Goal: Task Accomplishment & Management: Use online tool/utility

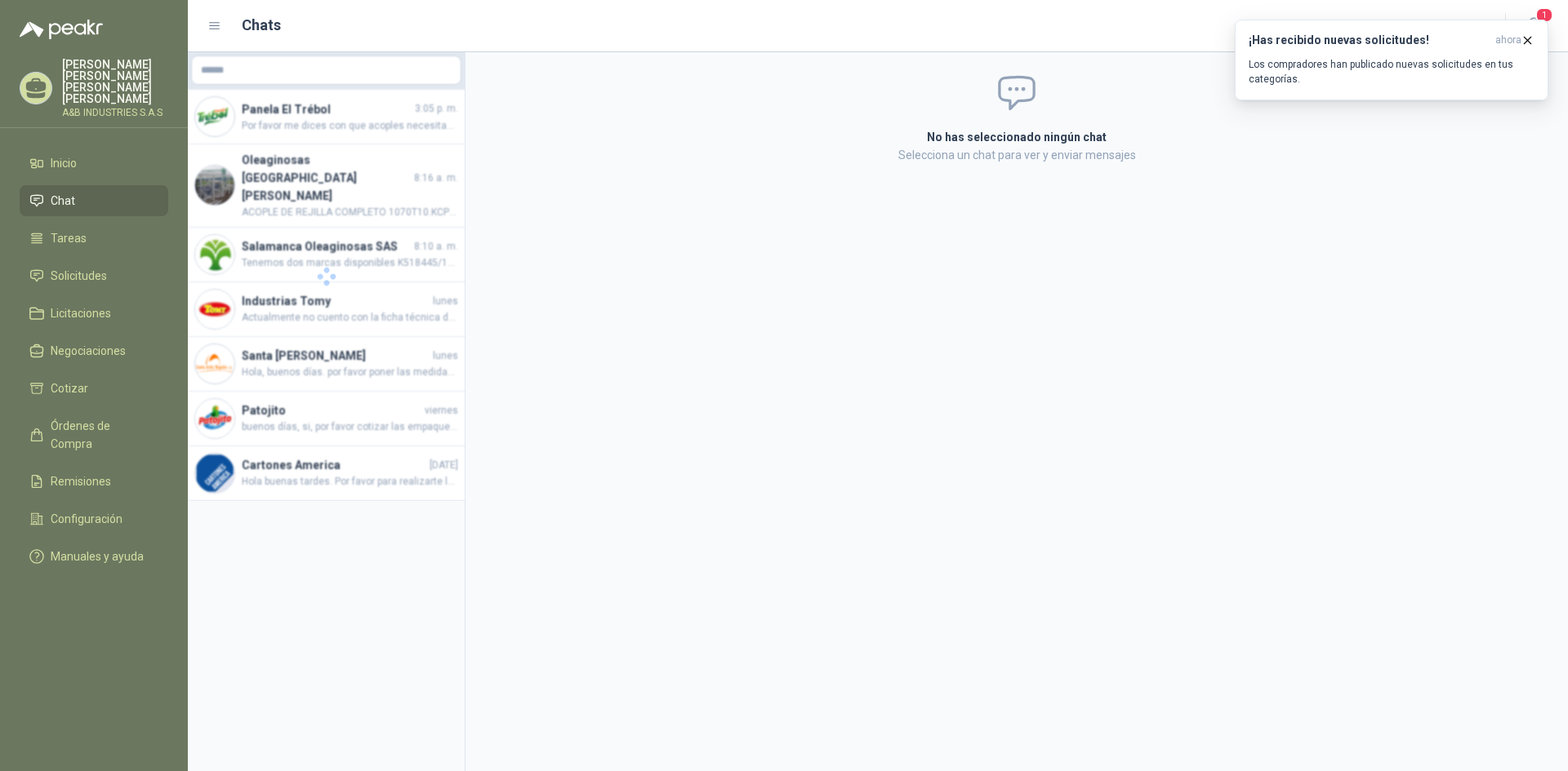
click at [818, 374] on div "No has seleccionado ningún chat Selecciona un chat para ver y enviar mensajes" at bounding box center [1017, 412] width 1103 height 719
click at [83, 267] on span "Solicitudes" at bounding box center [78, 276] width 56 height 18
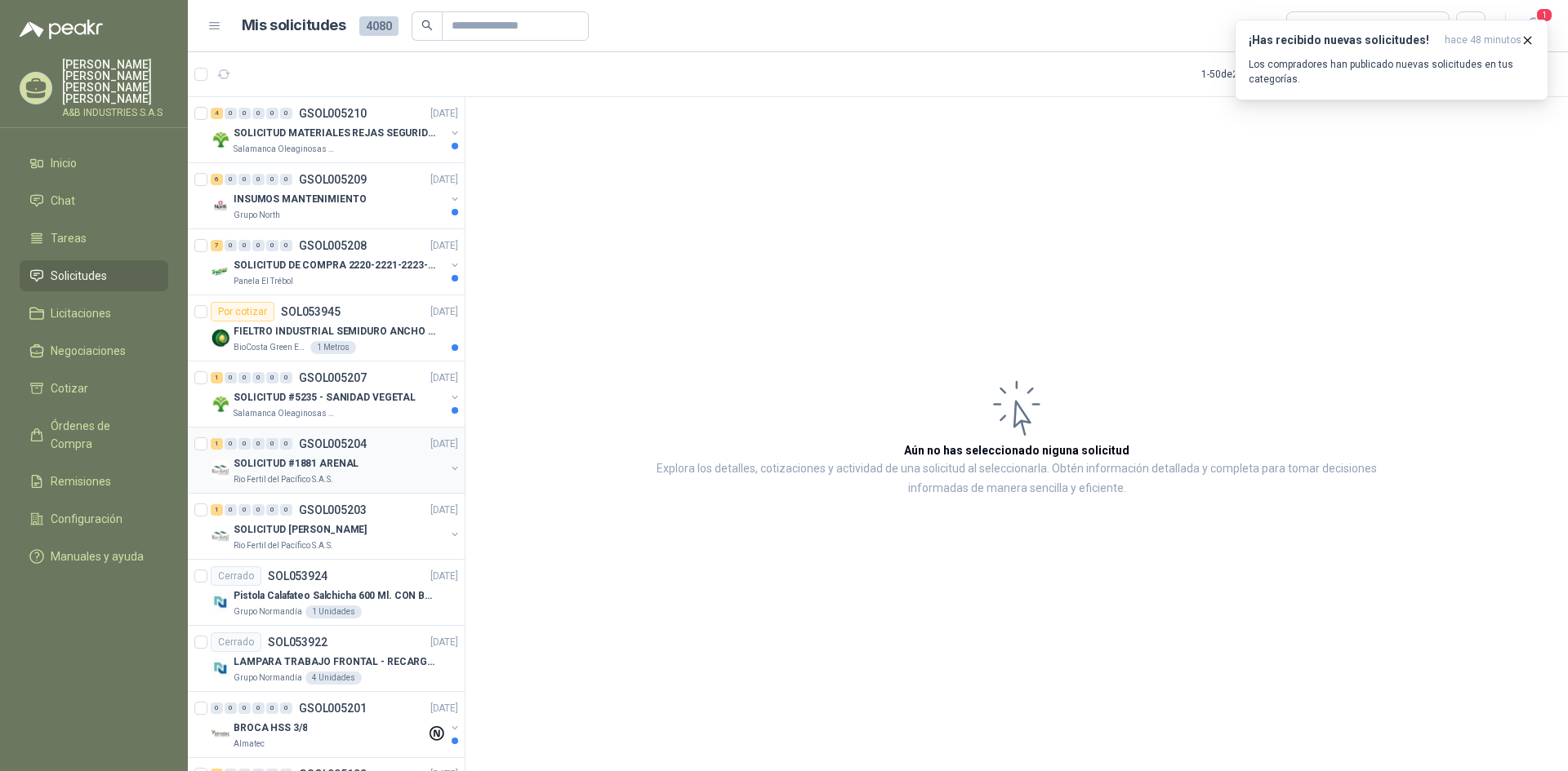
click at [326, 480] on p "Rio Fertil del Pacífico S.A.S." at bounding box center [283, 480] width 99 height 13
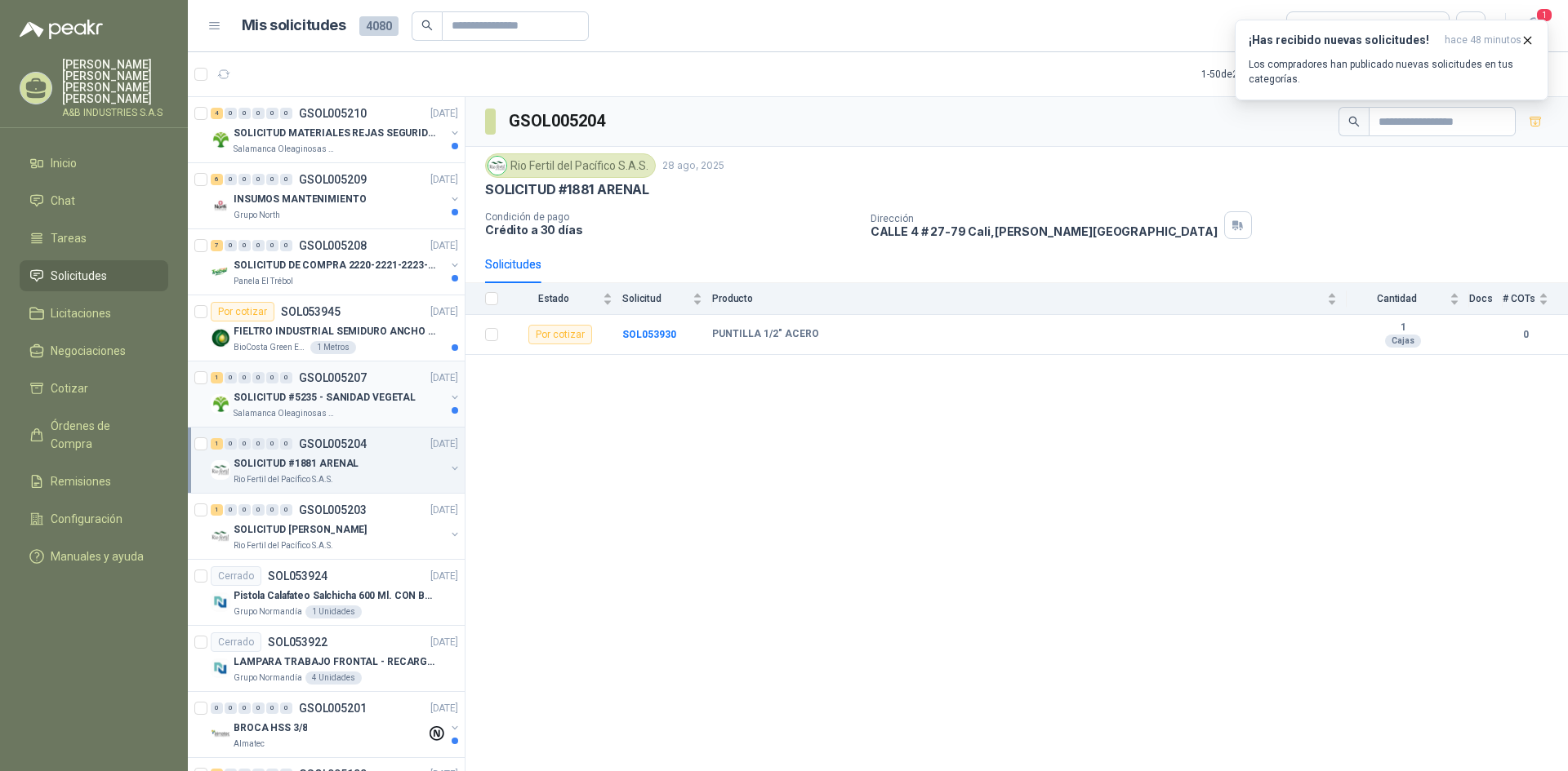
click at [343, 406] on div "SOLICITUD #5235 - SANIDAD VEGETAL" at bounding box center [339, 397] width 211 height 19
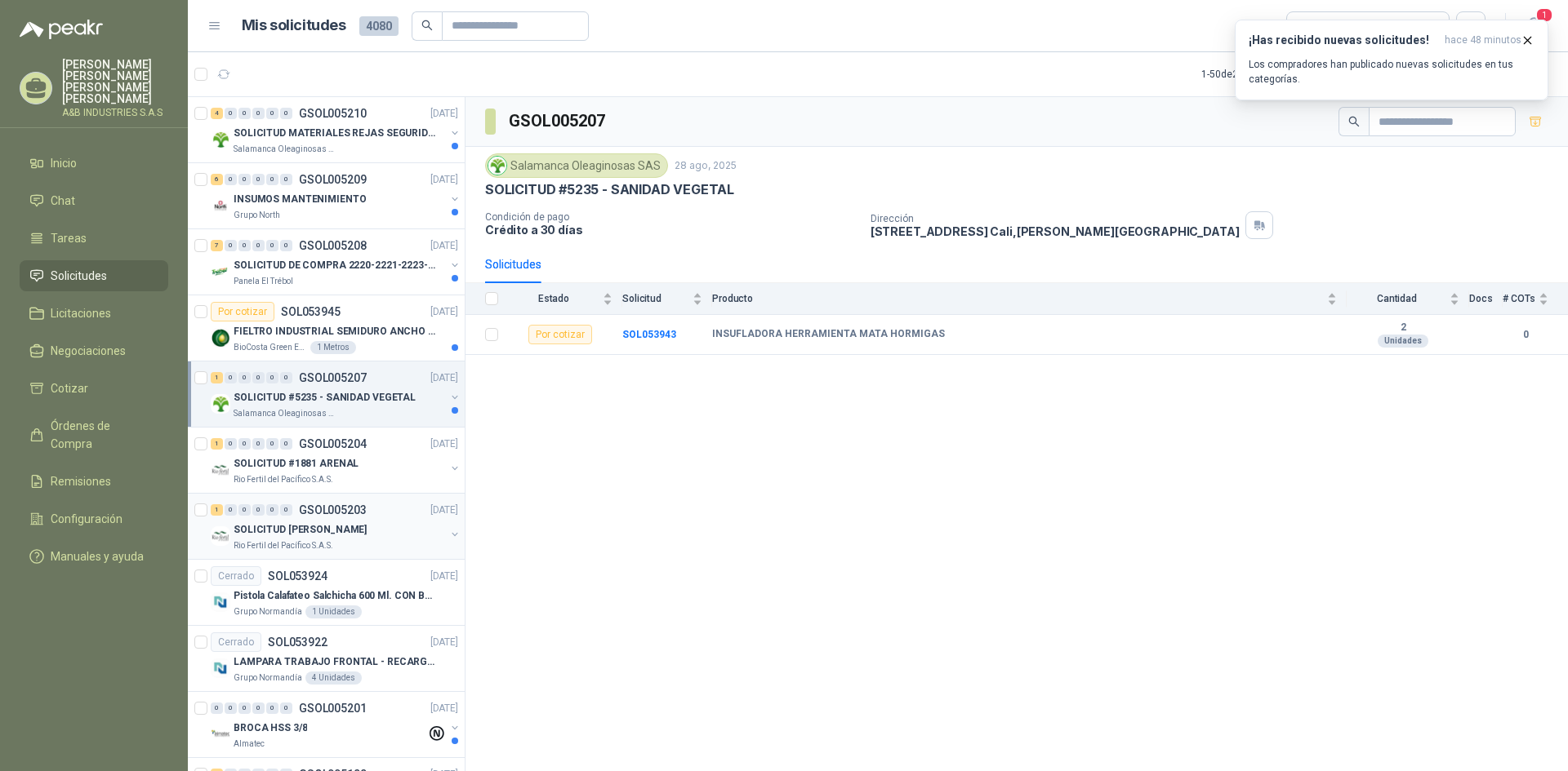
click at [331, 519] on div "1 0 0 0 0 0 GSOL005203 [DATE]" at bounding box center [336, 510] width 250 height 19
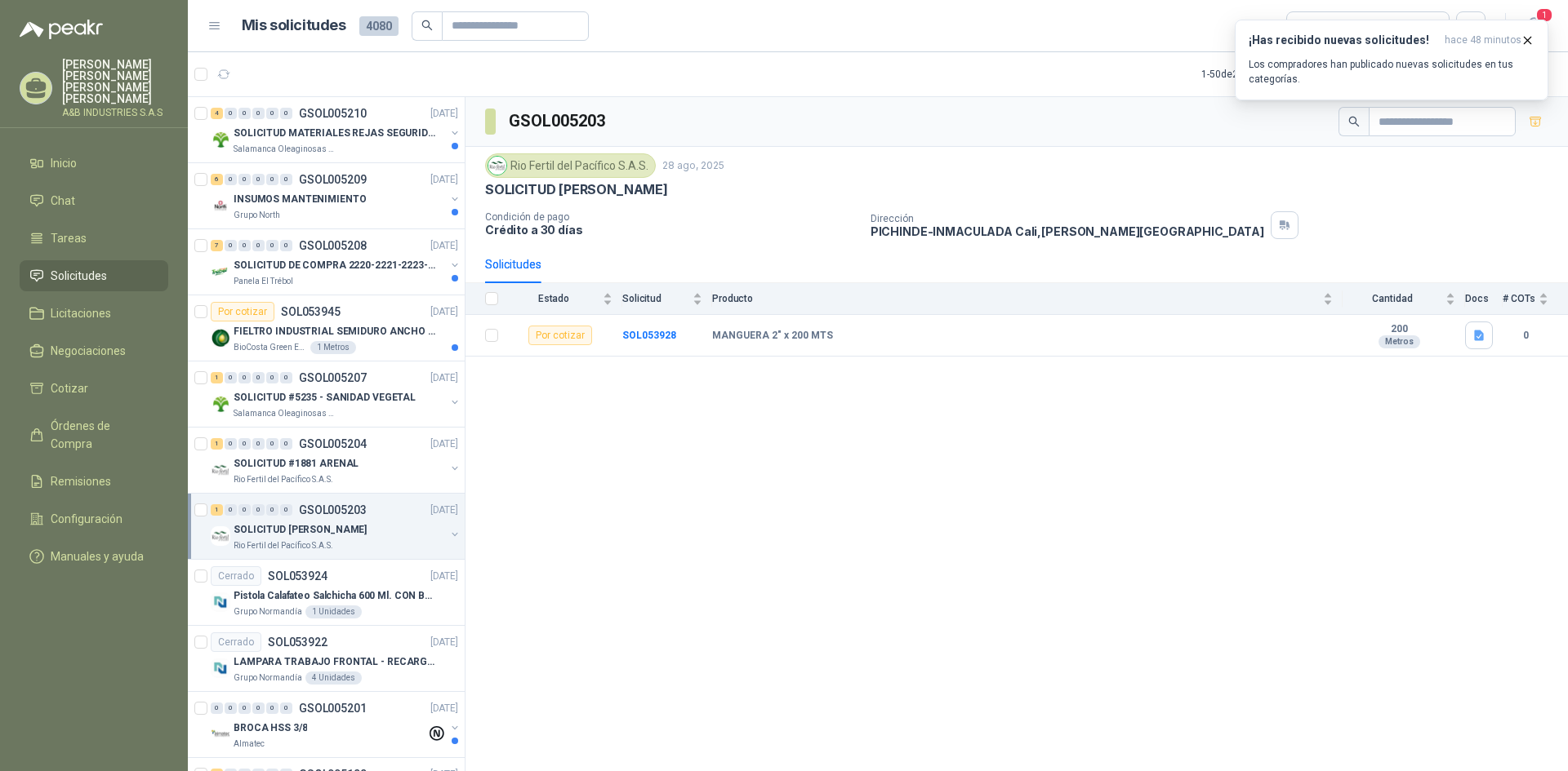
click at [956, 431] on div "GSOL005203 Rio Fertil del Pacífico S.A.S. 28 ago, 2025 SOLICITUD [PERSON_NAME] …" at bounding box center [1017, 436] width 1103 height 680
click at [1280, 223] on icon "button" at bounding box center [1282, 224] width 6 height 5
click at [1469, 351] on td at bounding box center [1484, 336] width 38 height 42
click at [1473, 342] on icon "button" at bounding box center [1479, 335] width 14 height 14
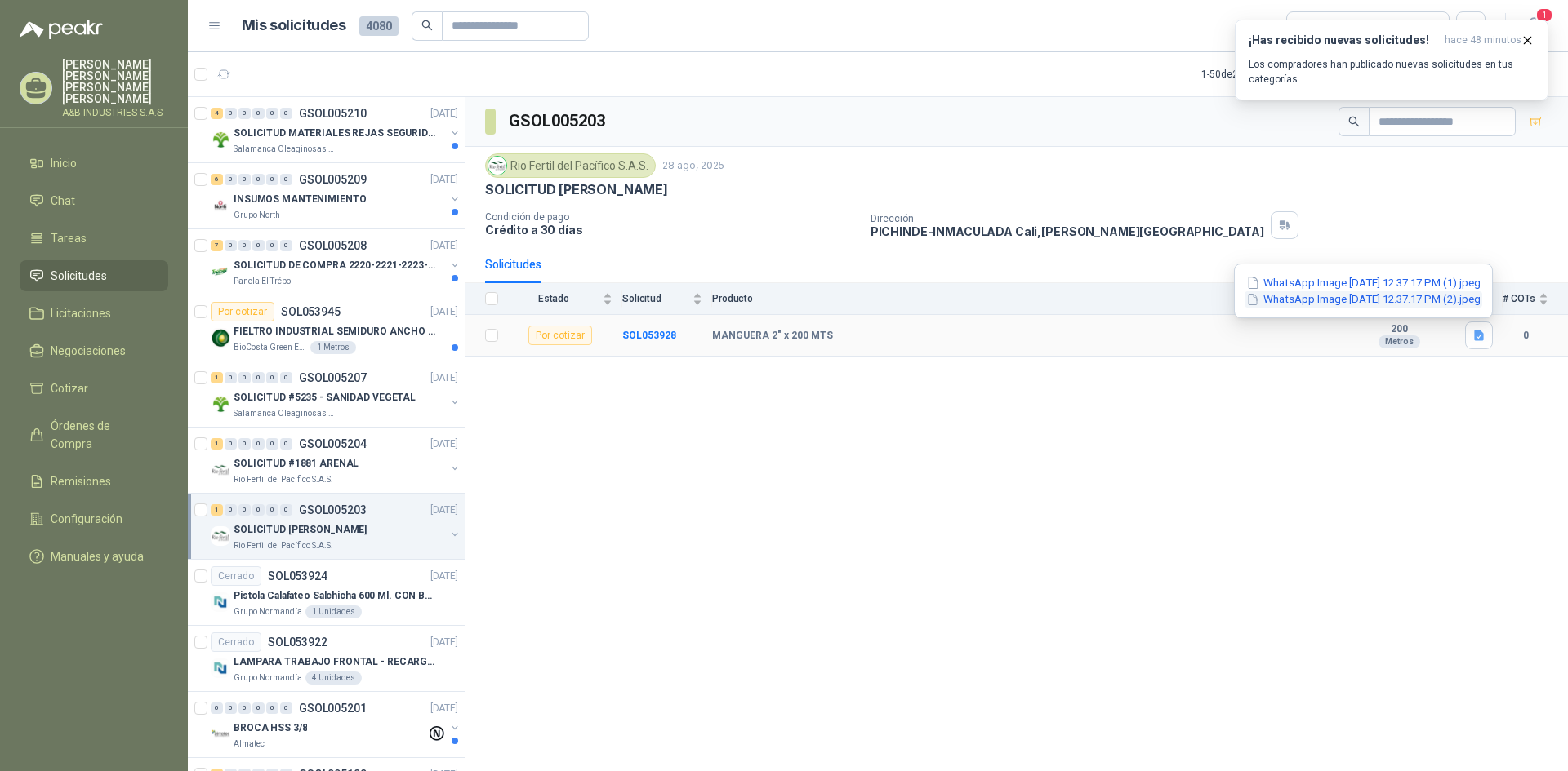
click at [1445, 299] on button "WhatsApp Image [DATE] 12.37.17 PM (2).jpeg" at bounding box center [1363, 300] width 238 height 18
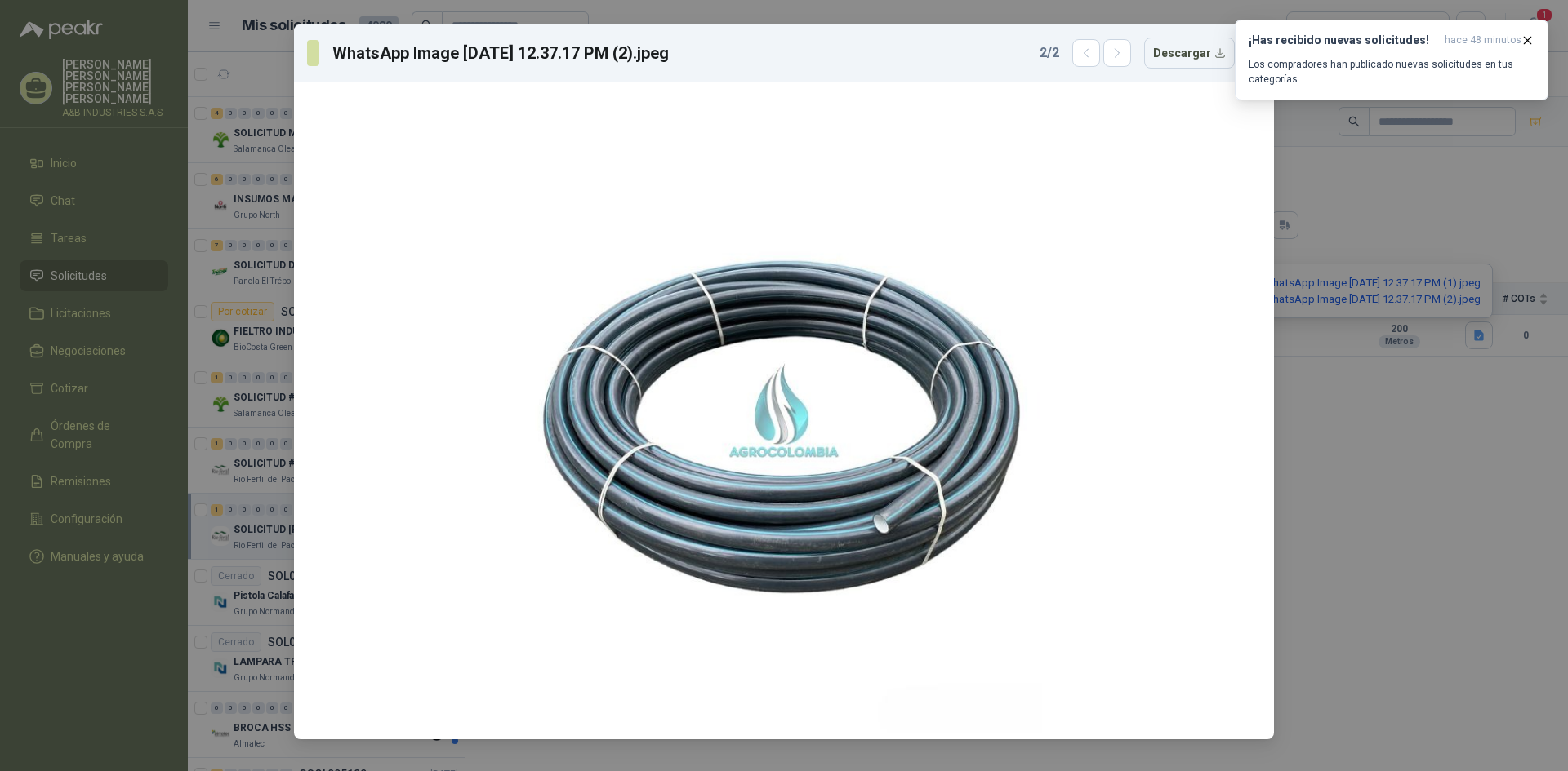
click at [1437, 281] on div "WhatsApp Image [DATE] 12.37.17 PM (2).jpeg 2 / 2 Descargar" at bounding box center [784, 386] width 1568 height 771
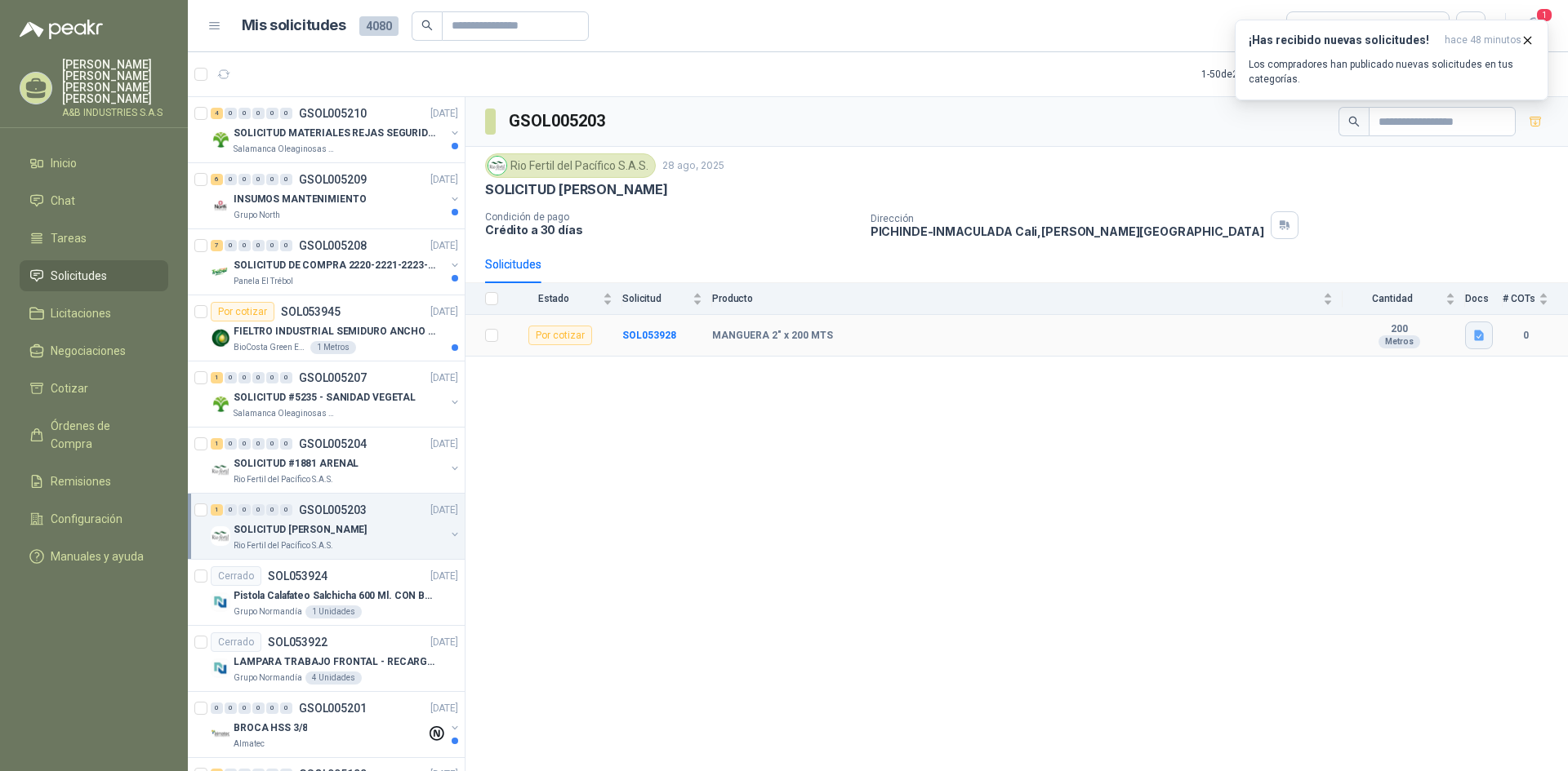
click at [1485, 342] on icon "button" at bounding box center [1479, 335] width 14 height 14
click at [1421, 278] on button "WhatsApp Image [DATE] 12.37.17 PM (1).jpeg" at bounding box center [1363, 283] width 238 height 18
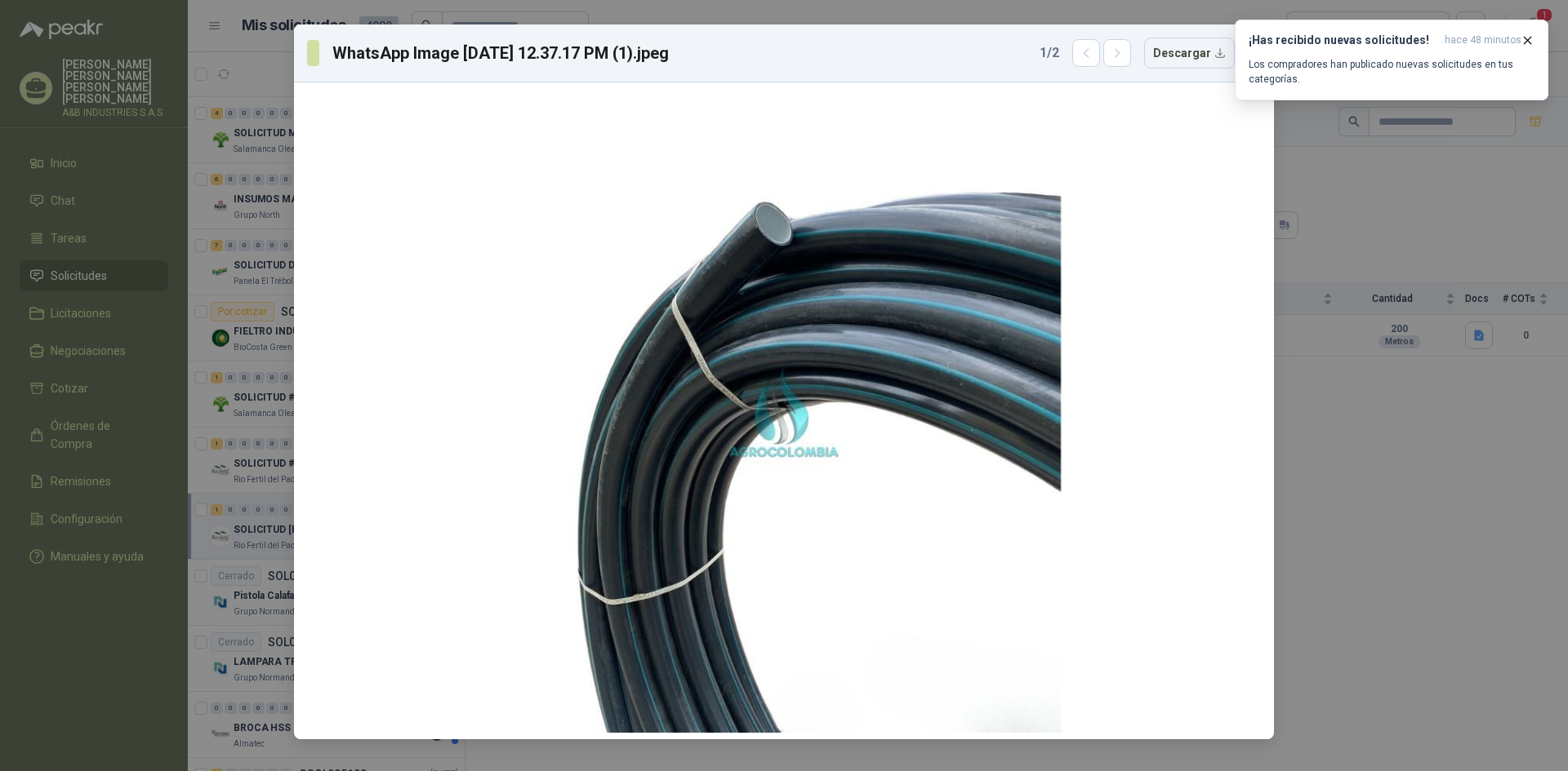
click at [1440, 380] on div "WhatsApp Image [DATE] 12.37.17 PM (1).jpeg 1 / 2 Descargar" at bounding box center [784, 386] width 1568 height 771
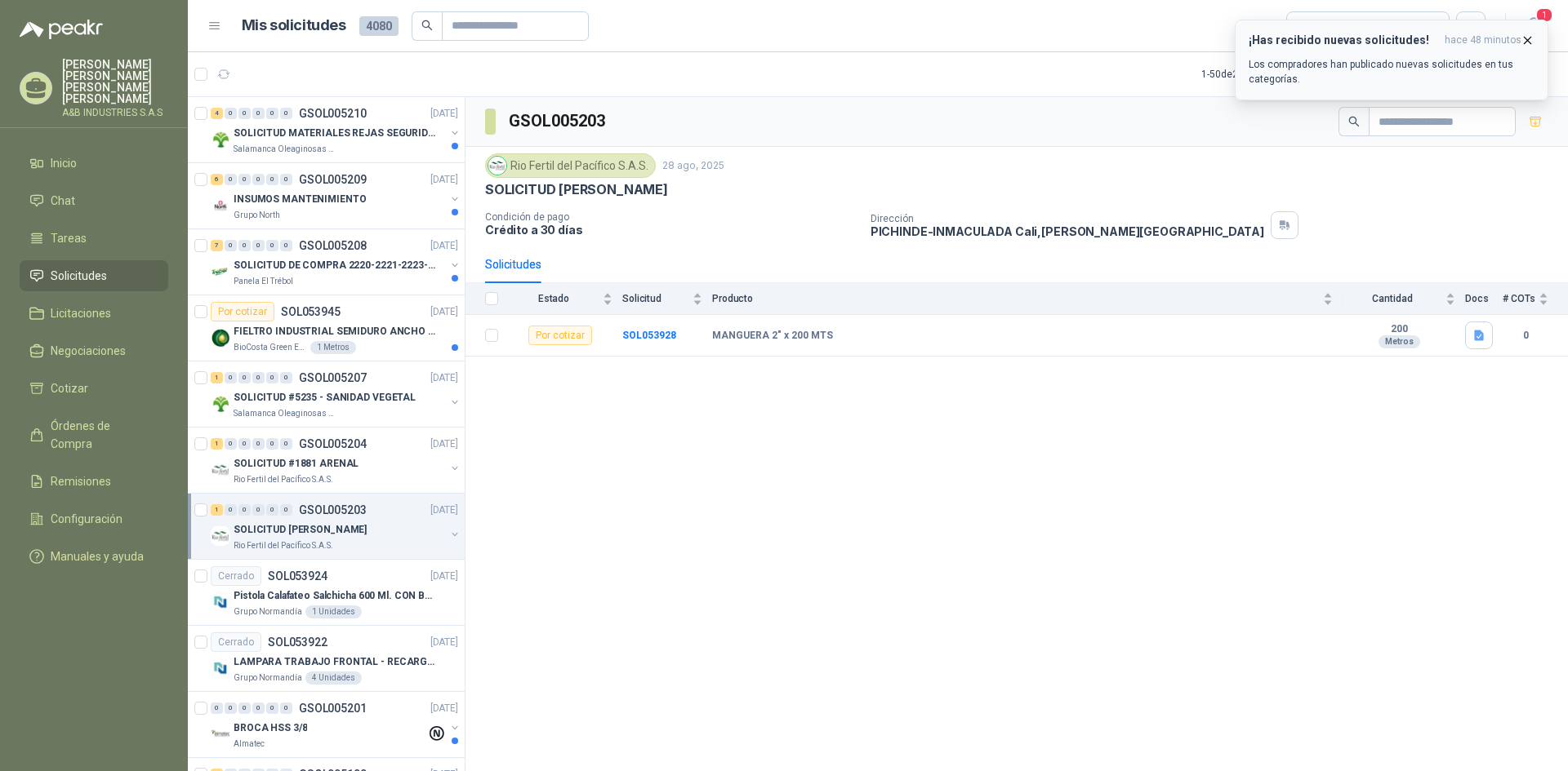
click at [1528, 43] on icon "button" at bounding box center [1527, 40] width 14 height 14
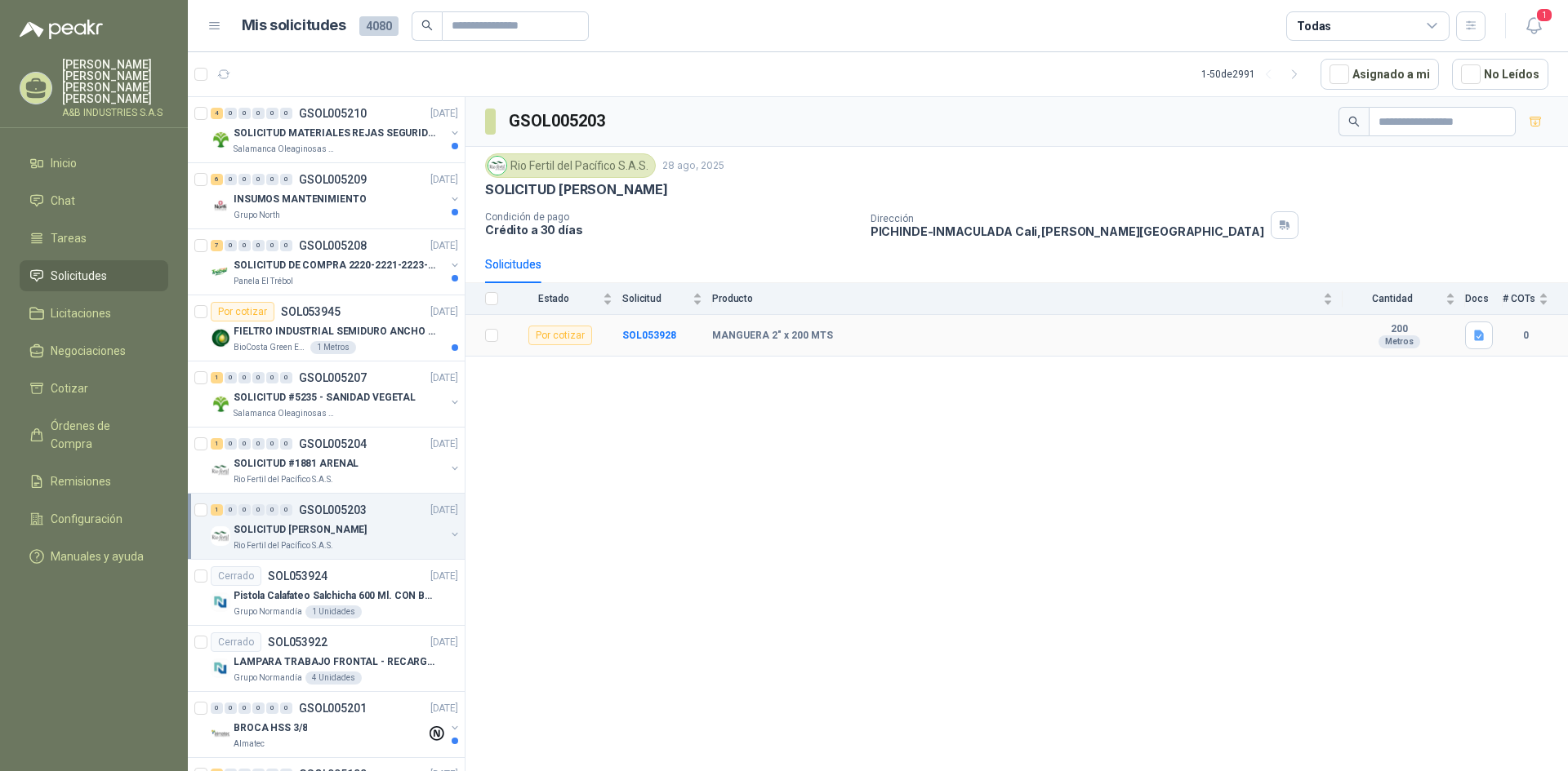
click at [542, 335] on div "Por cotizar" at bounding box center [560, 335] width 63 height 19
click at [85, 373] on link "Cotizar" at bounding box center [94, 388] width 149 height 31
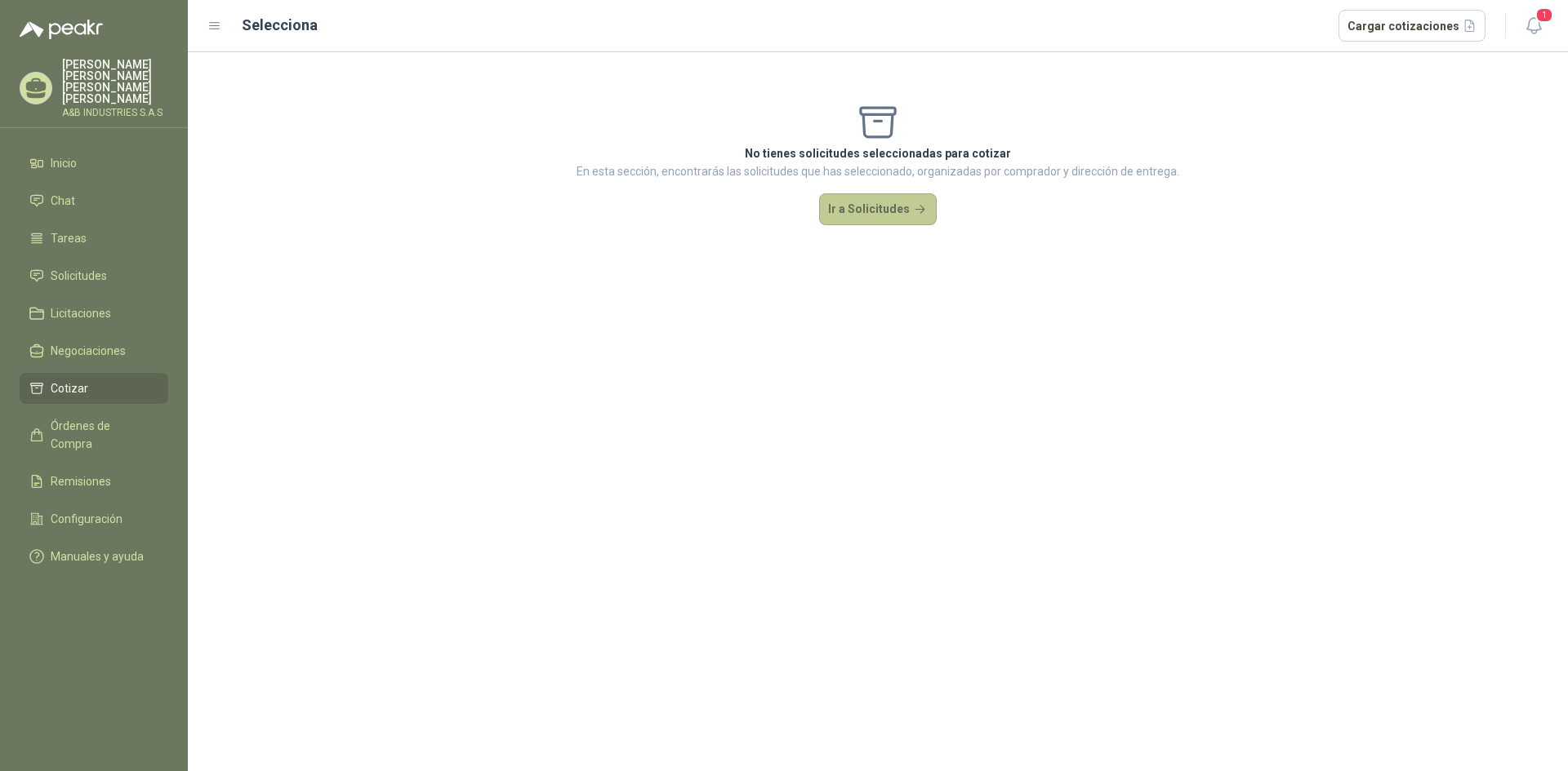
click at [904, 196] on button "Ir a Solicitudes" at bounding box center [878, 209] width 118 height 33
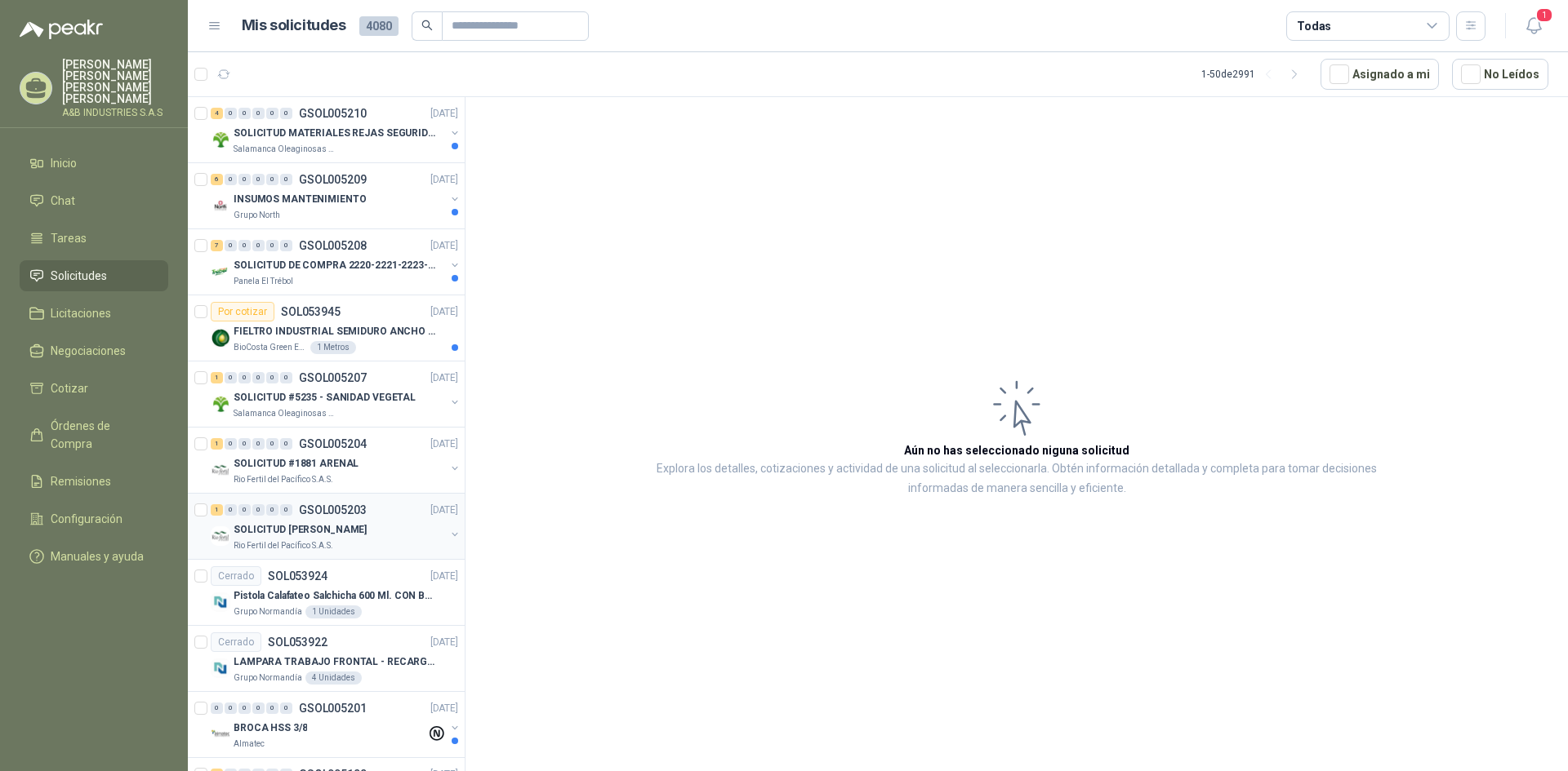
click at [373, 516] on div "1 0 0 0 0 0 GSOL005203 [DATE]" at bounding box center [336, 510] width 250 height 19
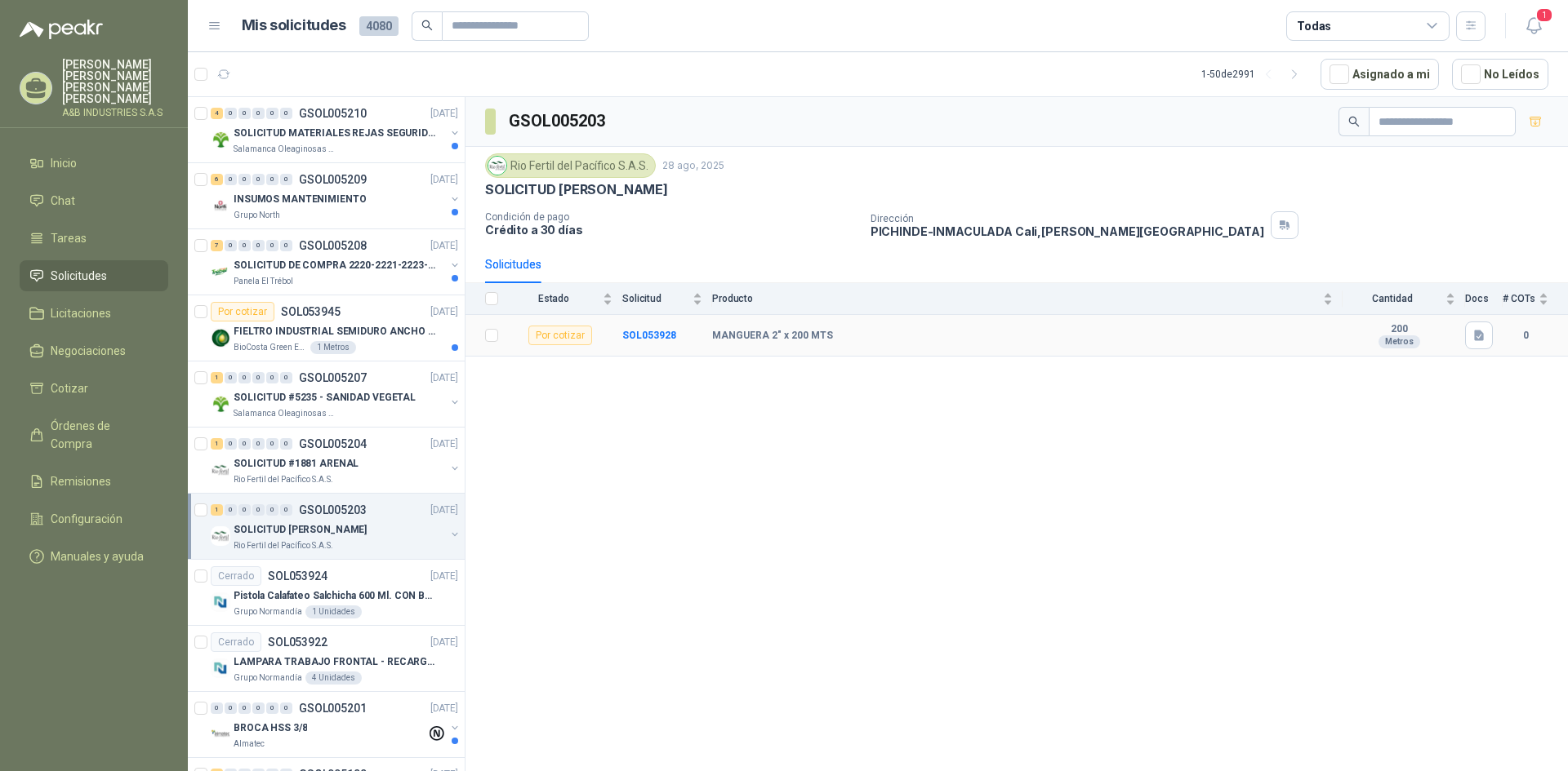
click at [580, 340] on div "Por cotizar" at bounding box center [560, 335] width 63 height 19
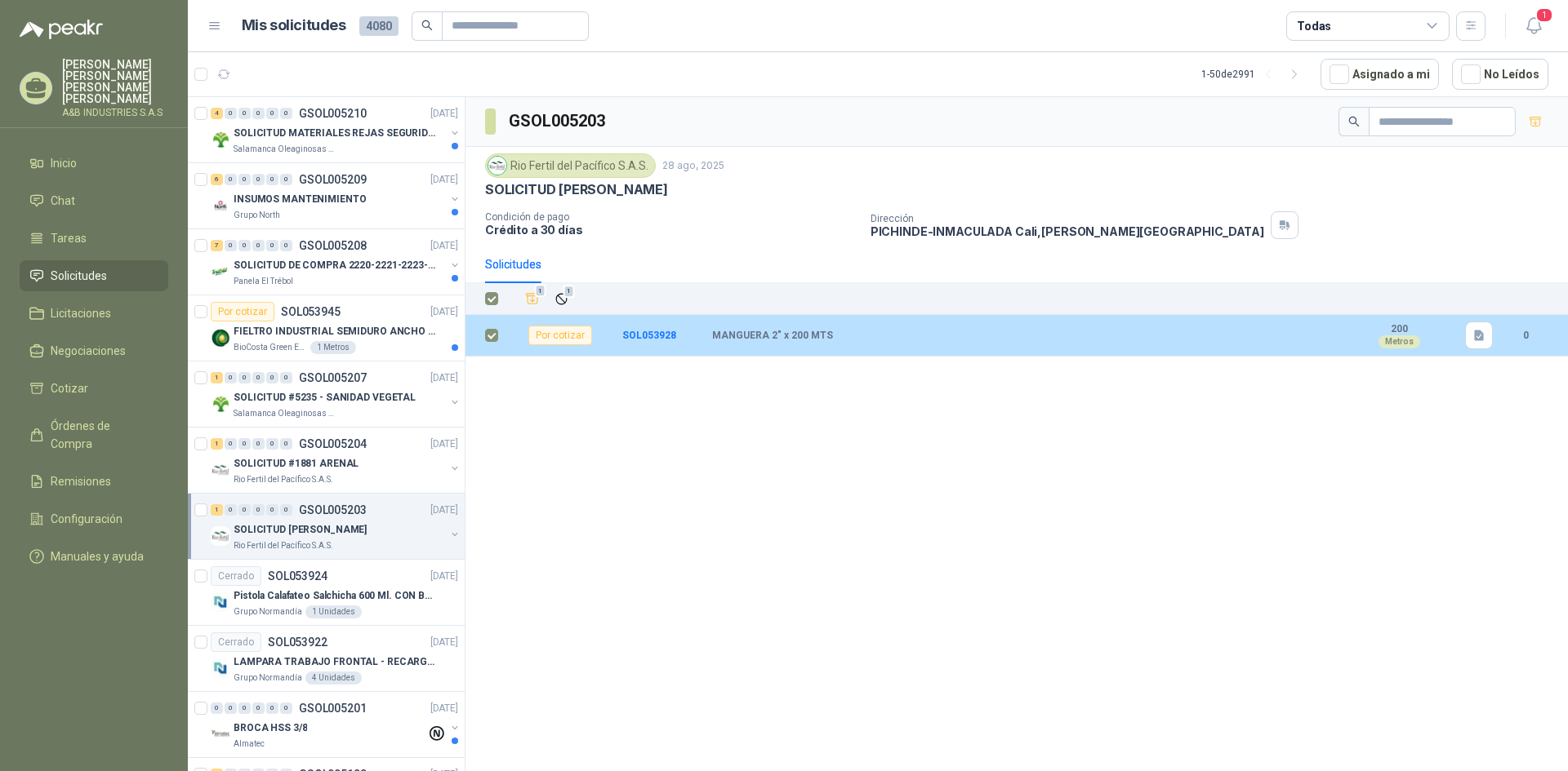
click at [478, 338] on td at bounding box center [487, 336] width 43 height 42
click at [482, 337] on td at bounding box center [487, 336] width 43 height 42
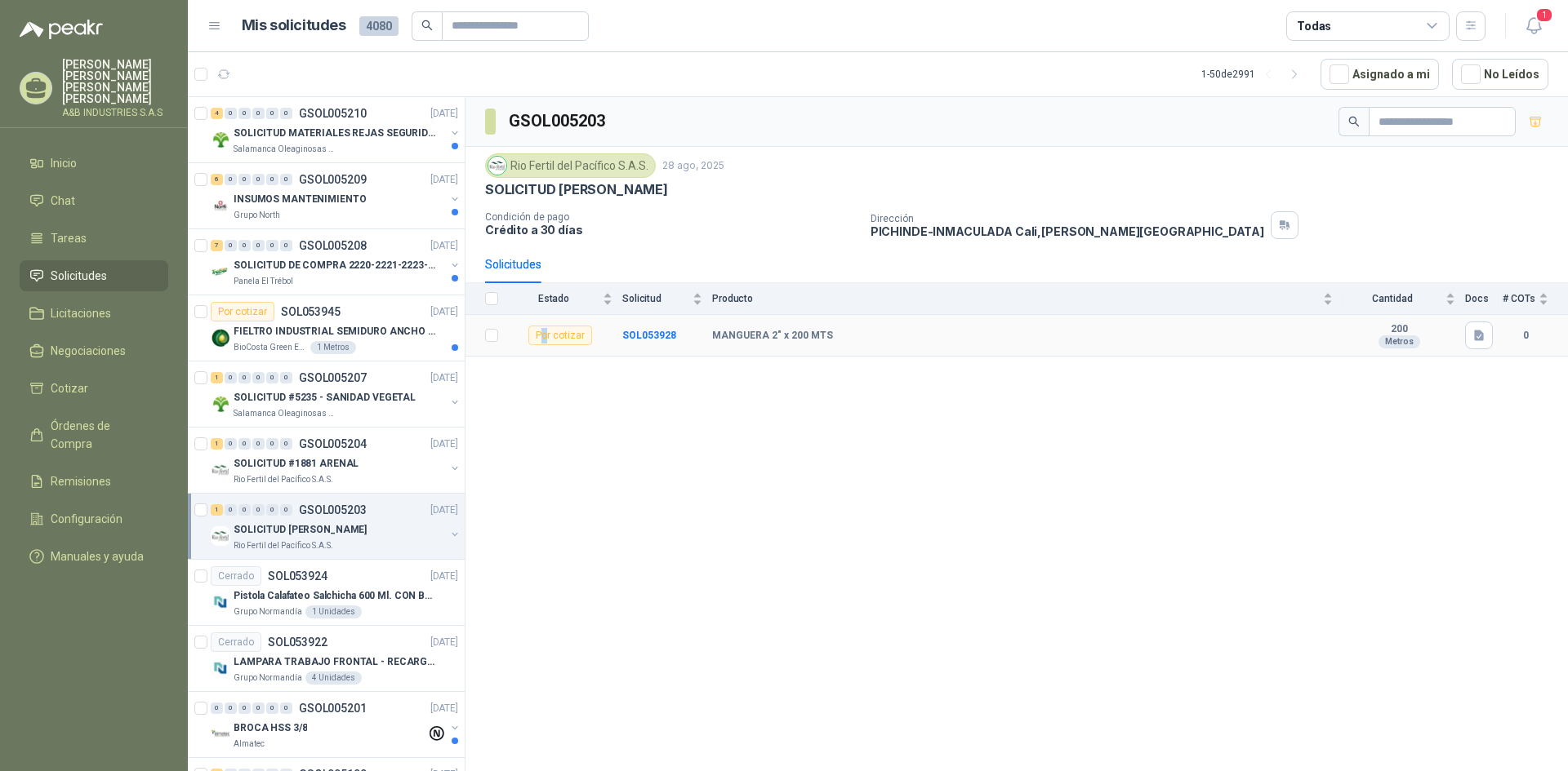
click at [545, 333] on div "Por cotizar" at bounding box center [560, 335] width 63 height 19
click at [703, 433] on div "GSOL005203 Rio Fertil del Pacífico S.A.S. 28 ago, 2025 SOLICITUD [PERSON_NAME] …" at bounding box center [1017, 436] width 1103 height 680
click at [1530, 113] on button "button" at bounding box center [1535, 121] width 26 height 26
click at [1535, 118] on icon "button" at bounding box center [1535, 122] width 14 height 14
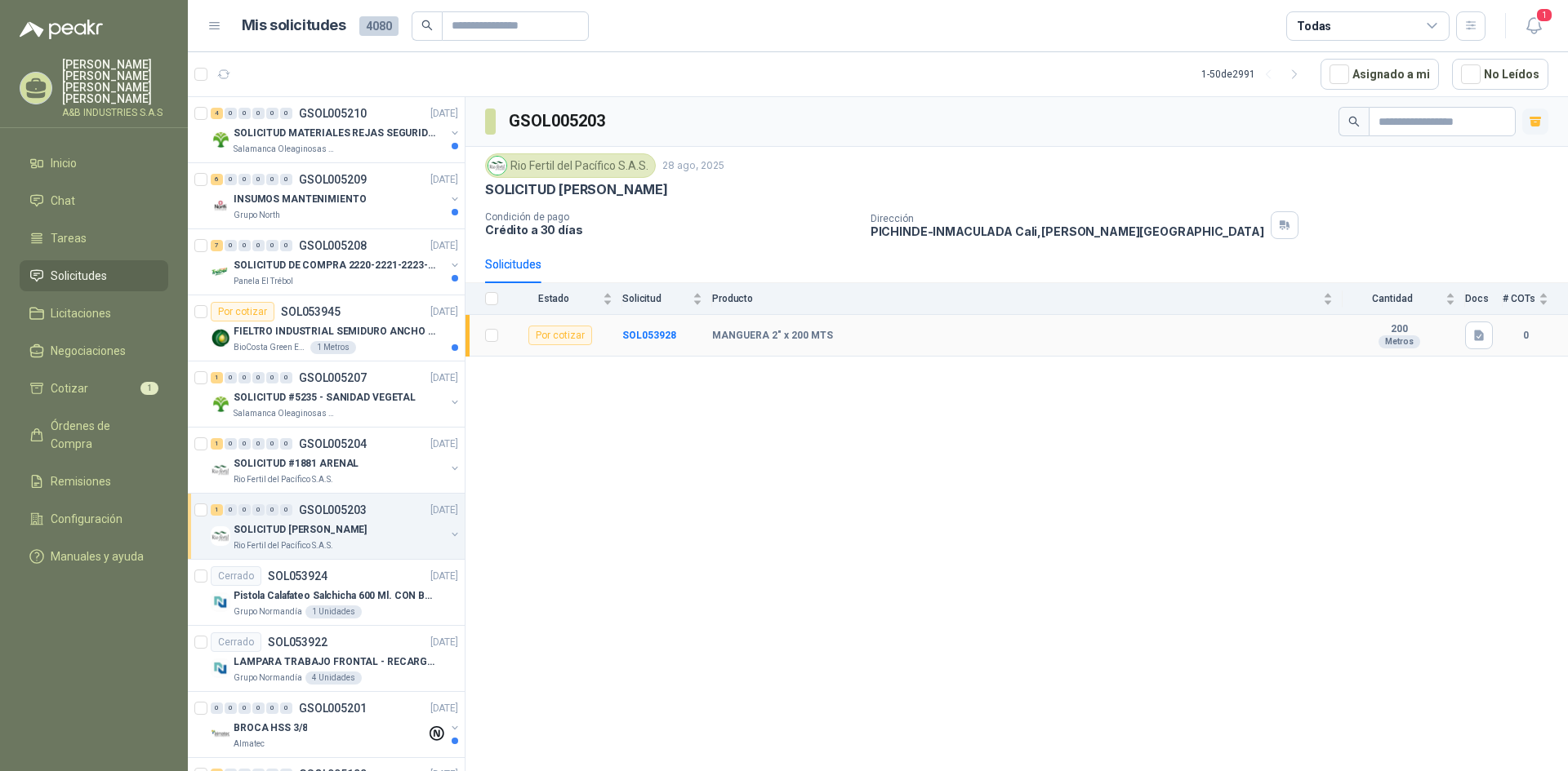
click at [578, 342] on div "Por cotizar" at bounding box center [560, 335] width 63 height 19
click at [96, 380] on li "Cotizar 1" at bounding box center [94, 389] width 129 height 18
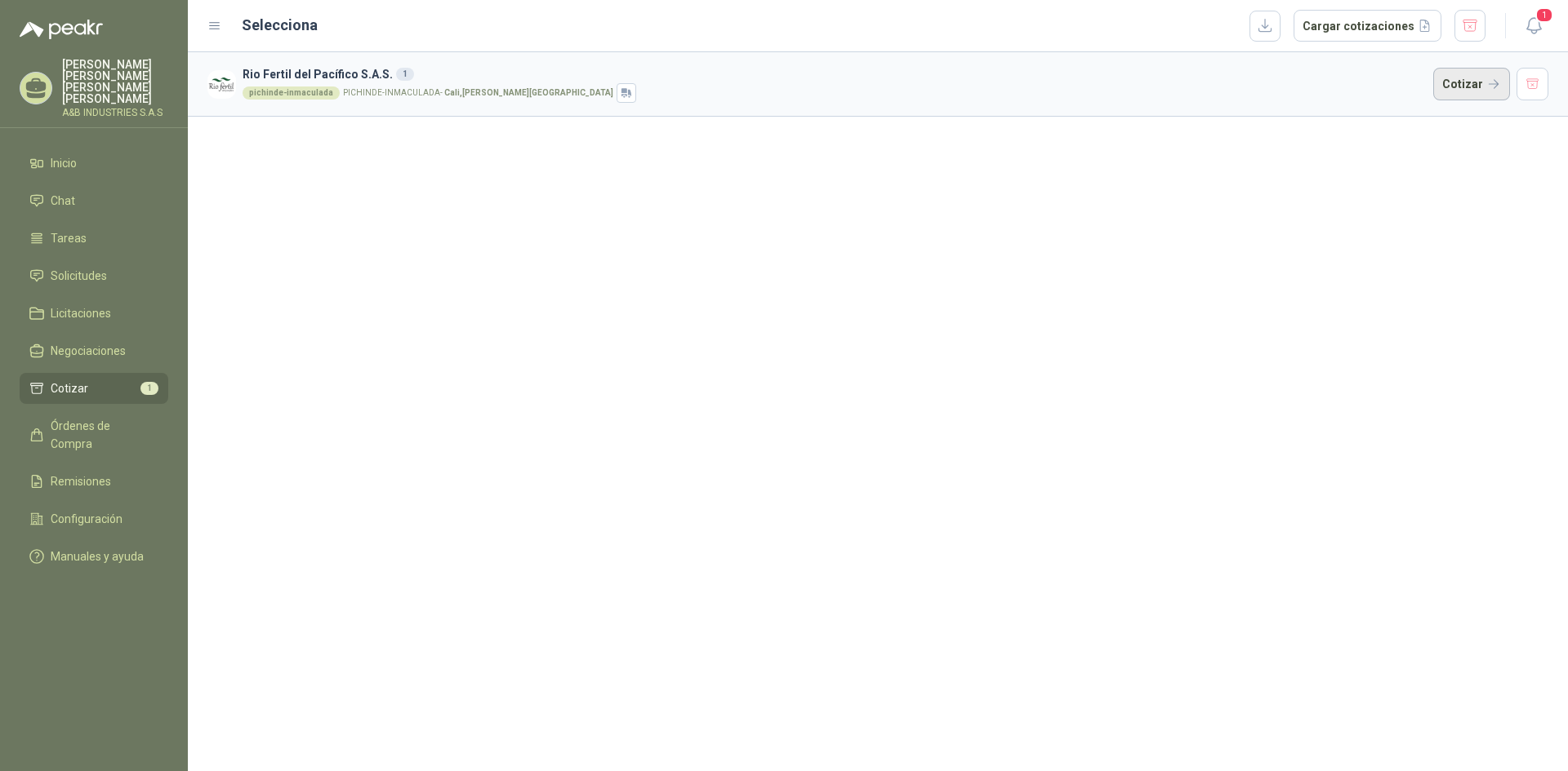
click at [1453, 84] on button "Cotizar" at bounding box center [1472, 83] width 77 height 33
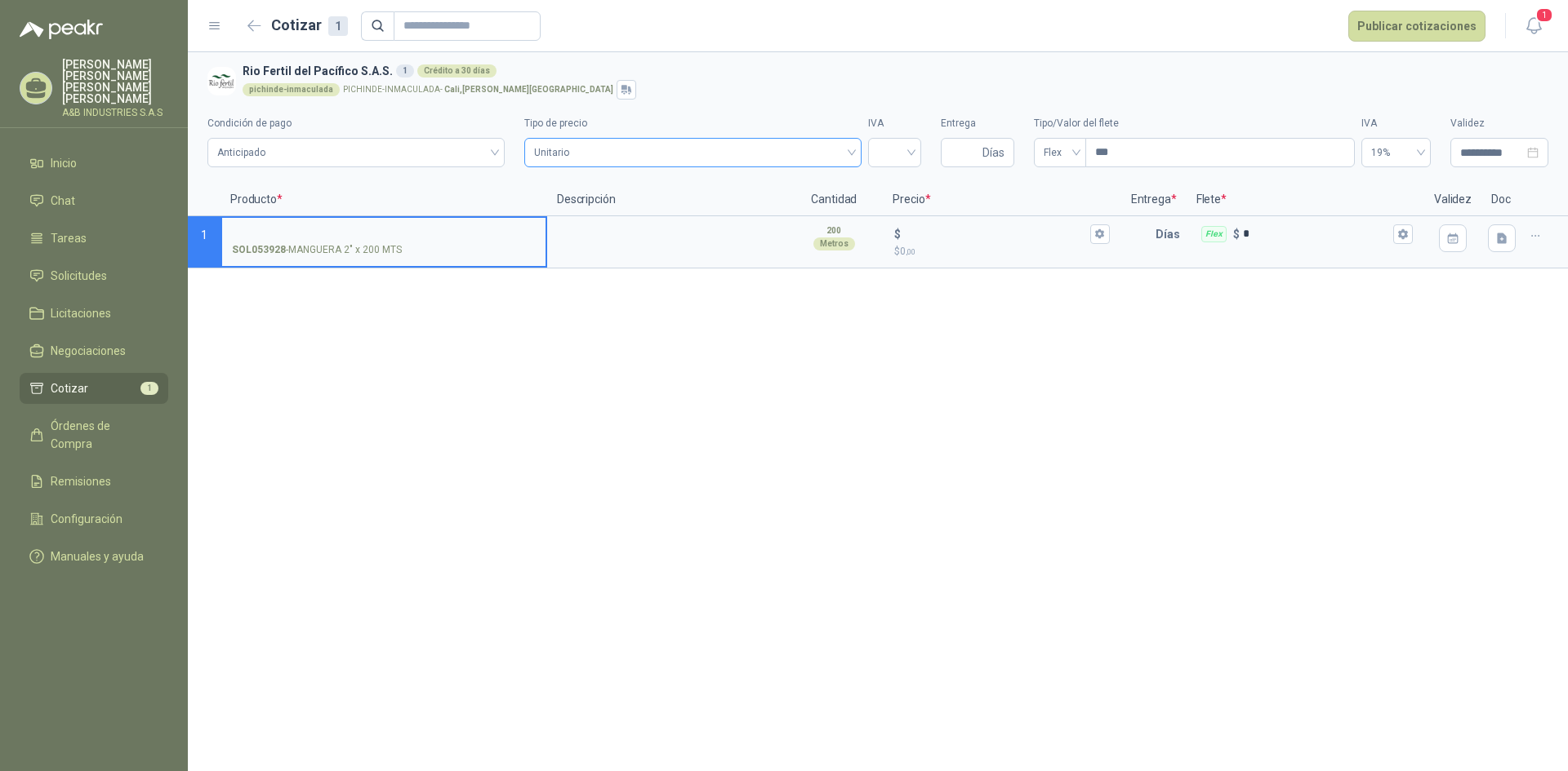
click at [580, 157] on span "Unitario" at bounding box center [693, 152] width 318 height 24
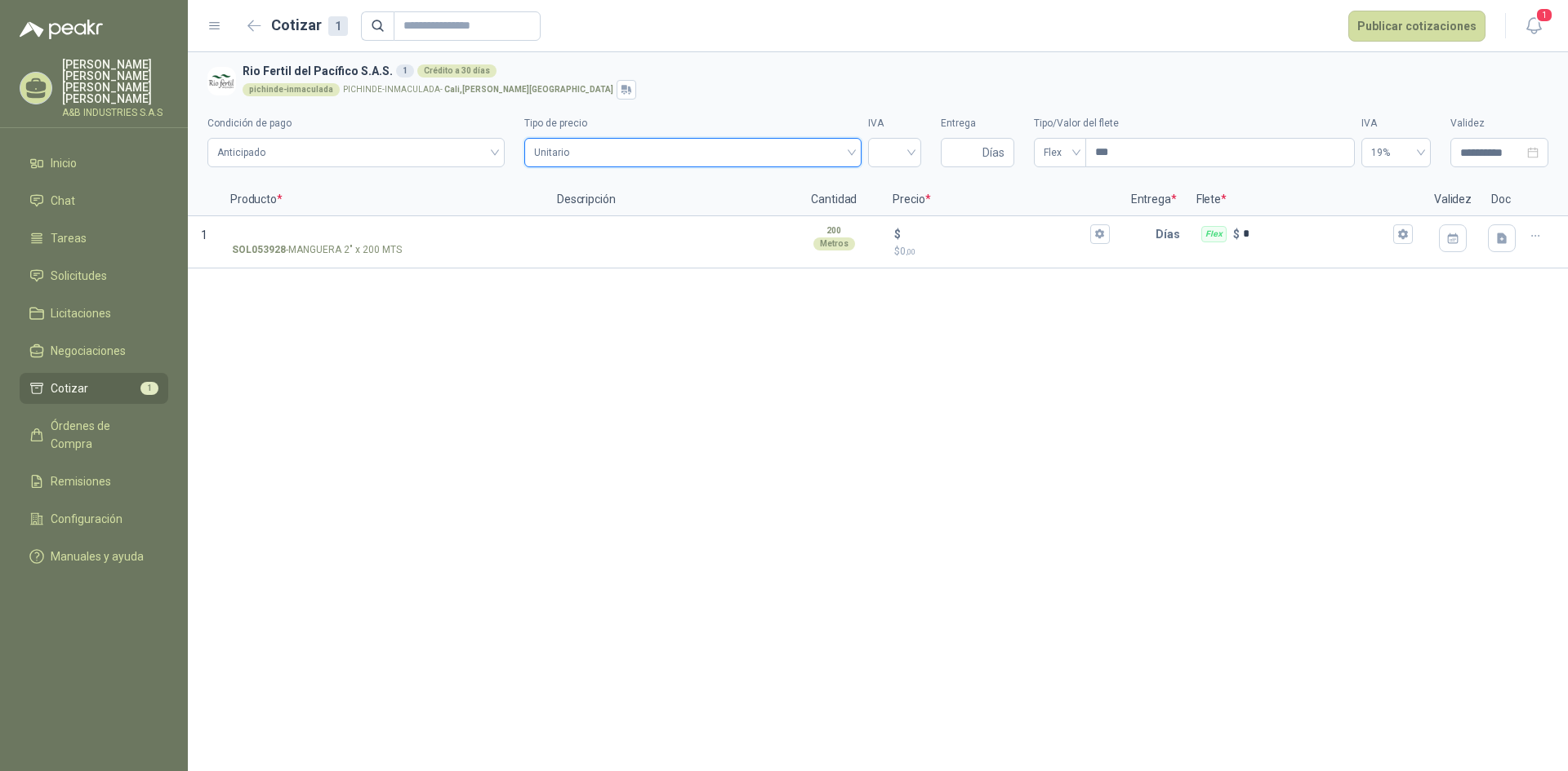
click at [580, 157] on span "Unitario" at bounding box center [693, 152] width 318 height 24
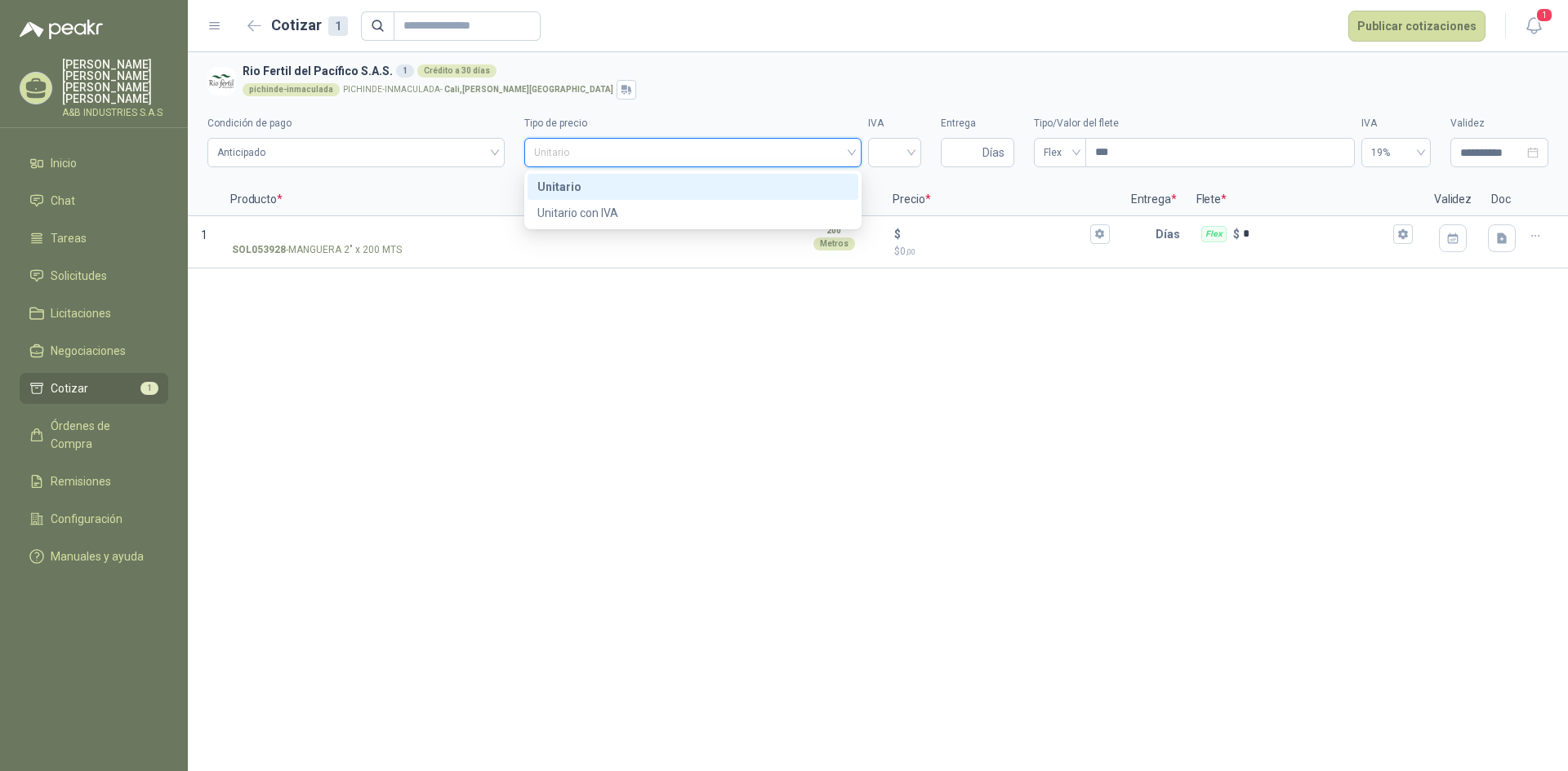
click at [746, 141] on span "Unitario" at bounding box center [693, 152] width 318 height 24
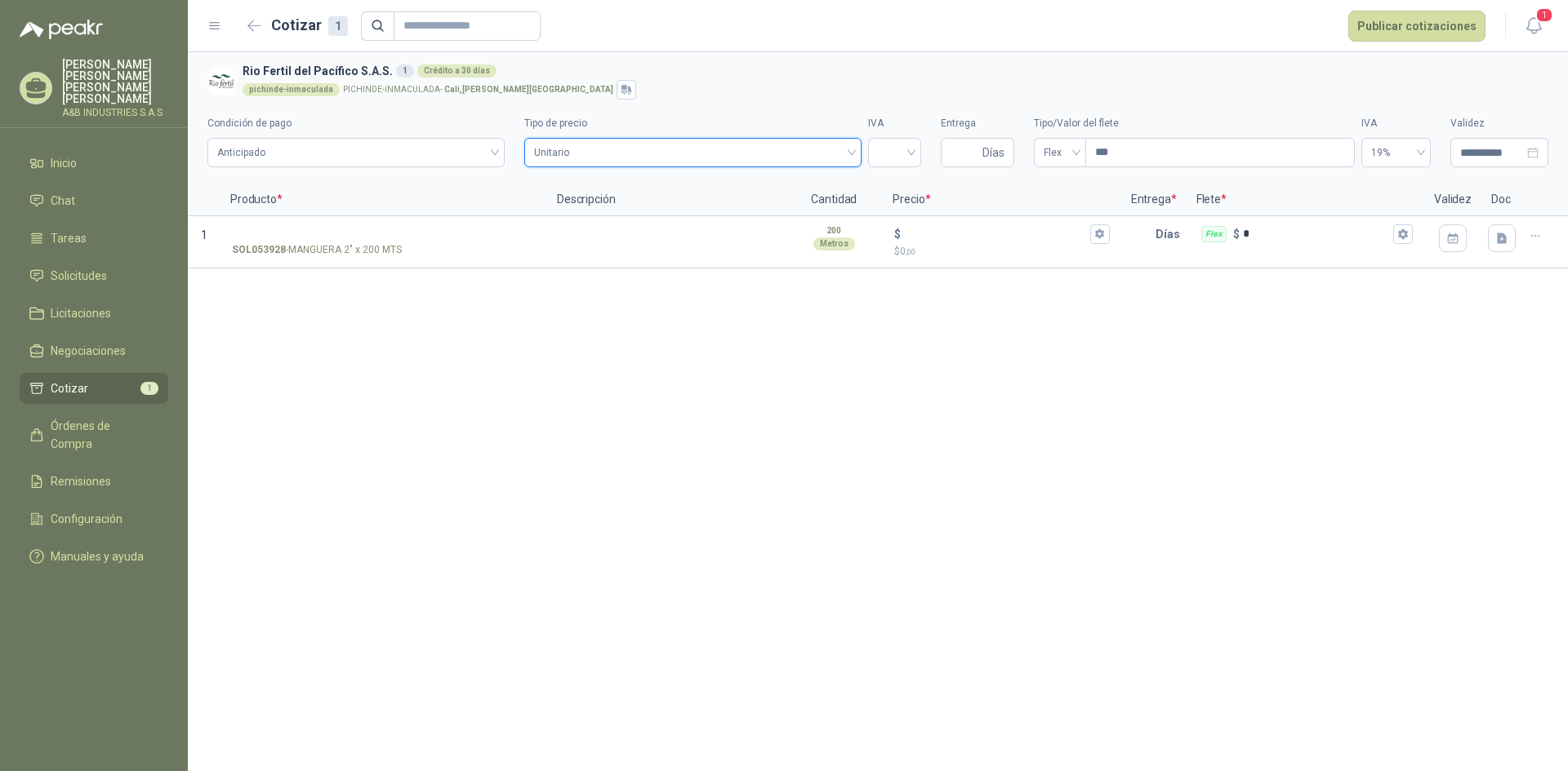
click at [736, 151] on span "Unitario" at bounding box center [693, 152] width 318 height 24
click at [782, 151] on span "Unitario" at bounding box center [693, 152] width 318 height 24
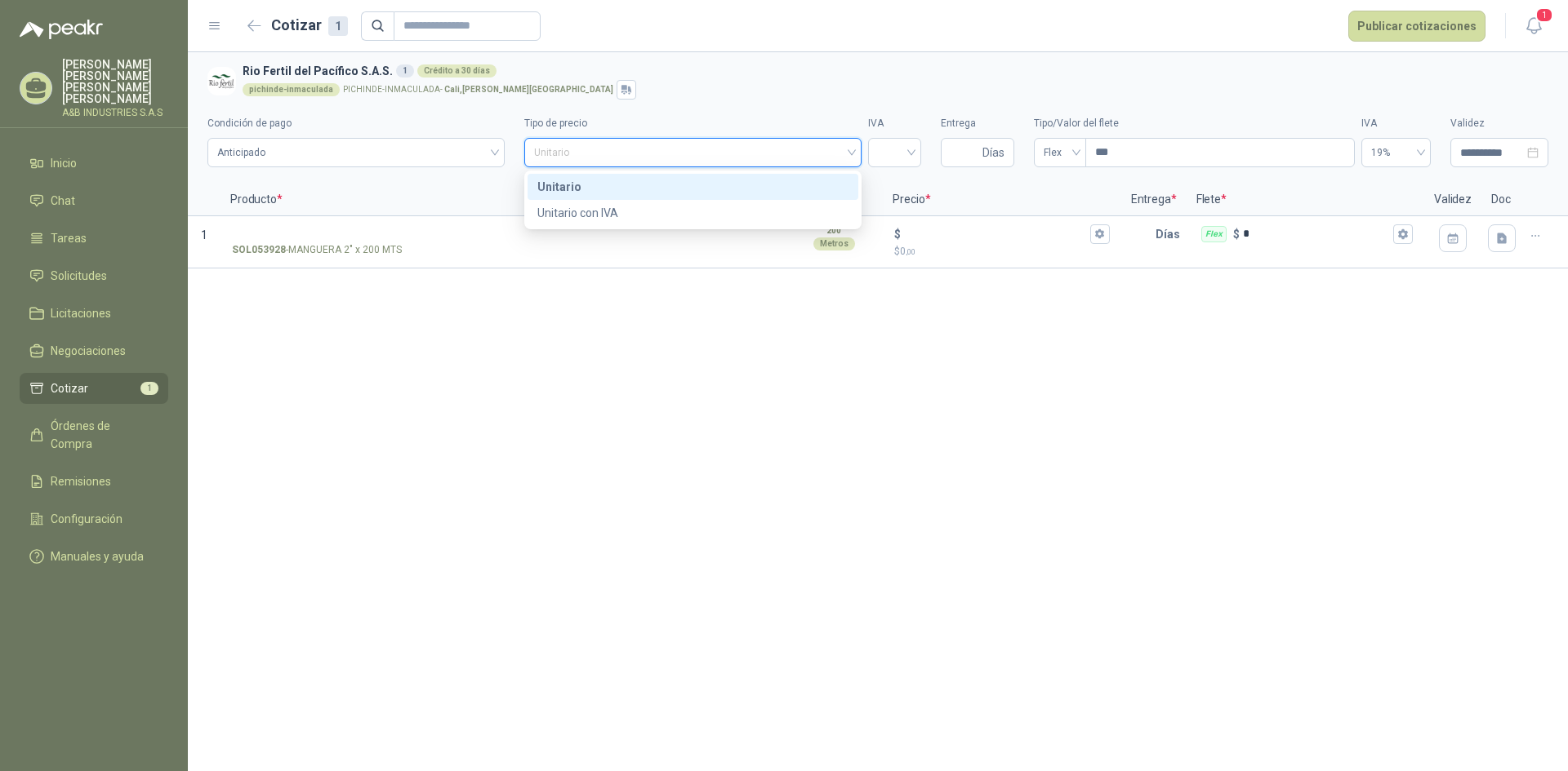
click at [782, 151] on span "Unitario" at bounding box center [693, 152] width 318 height 24
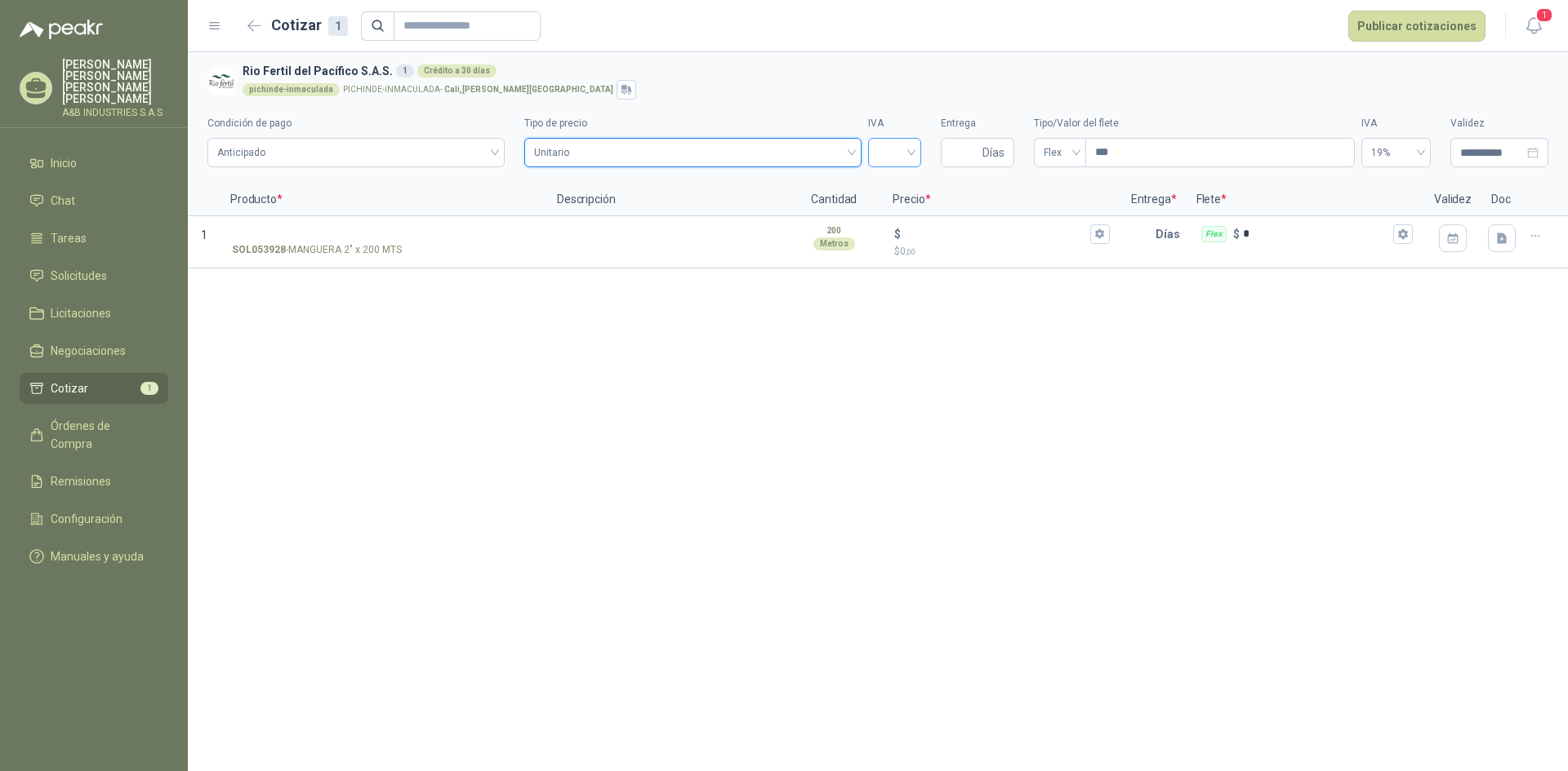
click at [905, 158] on input "search" at bounding box center [895, 150] width 33 height 24
click at [904, 184] on div "19%" at bounding box center [895, 187] width 27 height 18
click at [736, 152] on span "Unitario" at bounding box center [693, 152] width 318 height 24
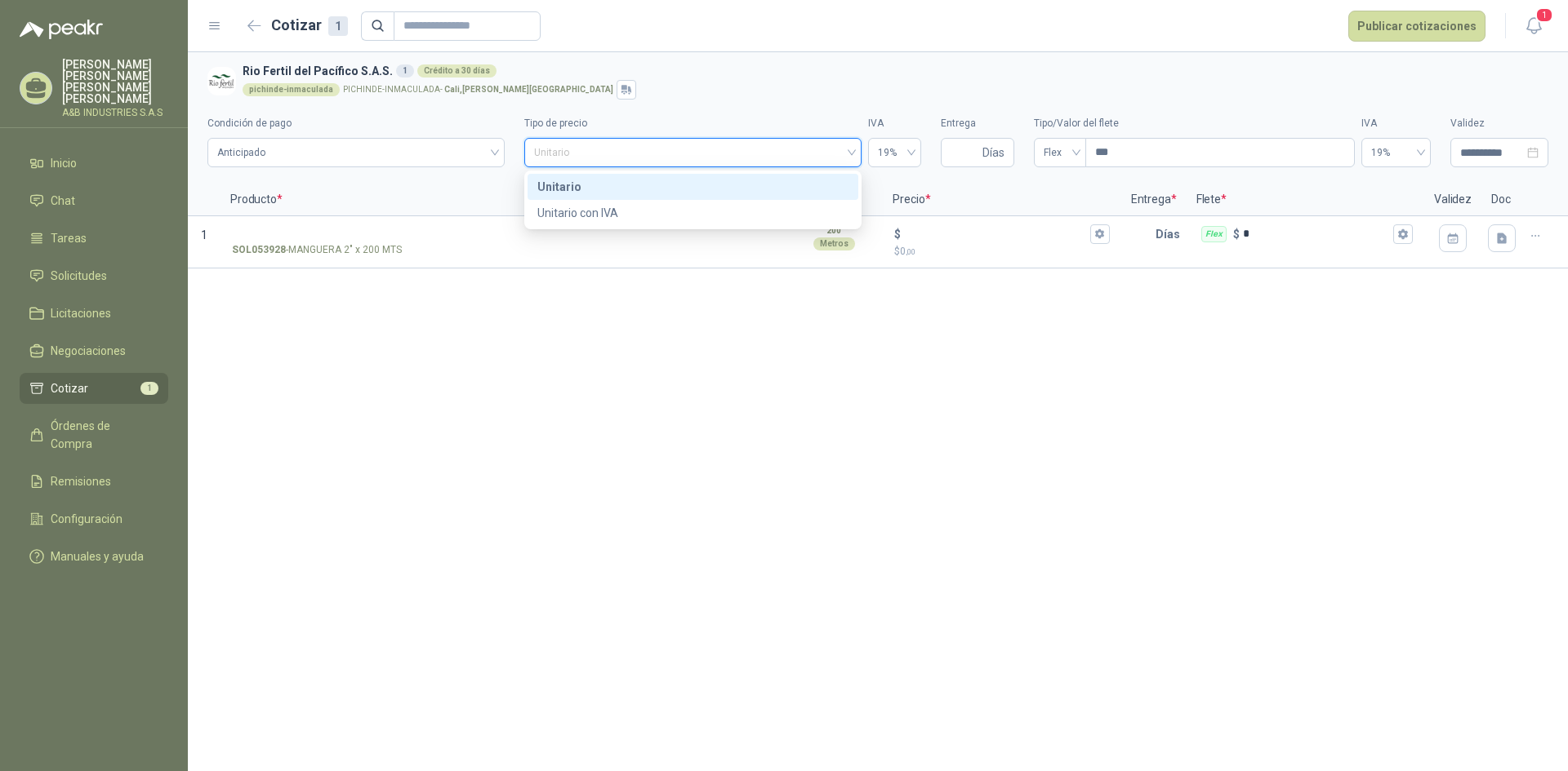
click at [719, 186] on div "Unitario" at bounding box center [693, 187] width 311 height 18
click at [719, 186] on p "Descripción" at bounding box center [665, 199] width 238 height 33
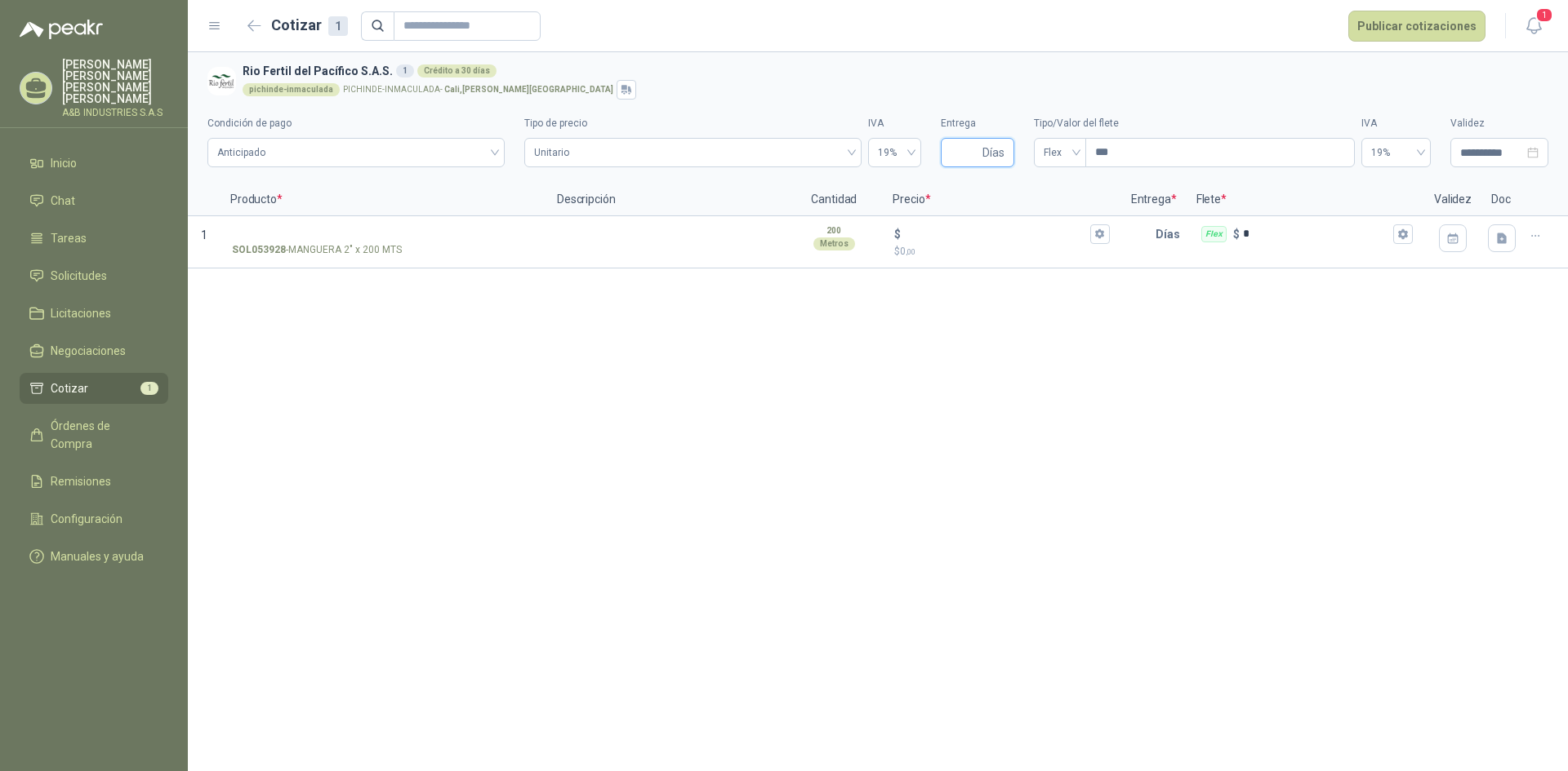
click at [975, 153] on input "Entrega" at bounding box center [965, 152] width 28 height 28
type input "*"
click at [1114, 432] on div "**********" at bounding box center [878, 412] width 1380 height 719
click at [1244, 155] on input "***" at bounding box center [1220, 152] width 268 height 28
